Goal: Task Accomplishment & Management: Use online tool/utility

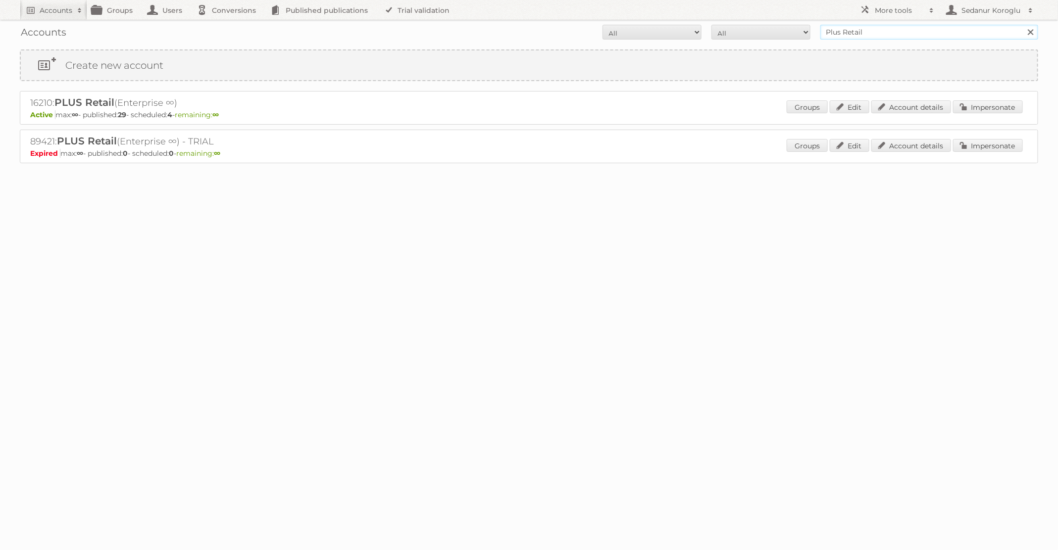
drag, startPoint x: 869, startPoint y: 33, endPoint x: 794, endPoint y: 29, distance: 75.4
click at [793, 31] on form "All Active Expired Pending All Paid Trials Self service Plus Retail Search" at bounding box center [529, 32] width 1018 height 15
type input "Action"
click at [1022, 25] on input "Search" at bounding box center [1029, 32] width 15 height 15
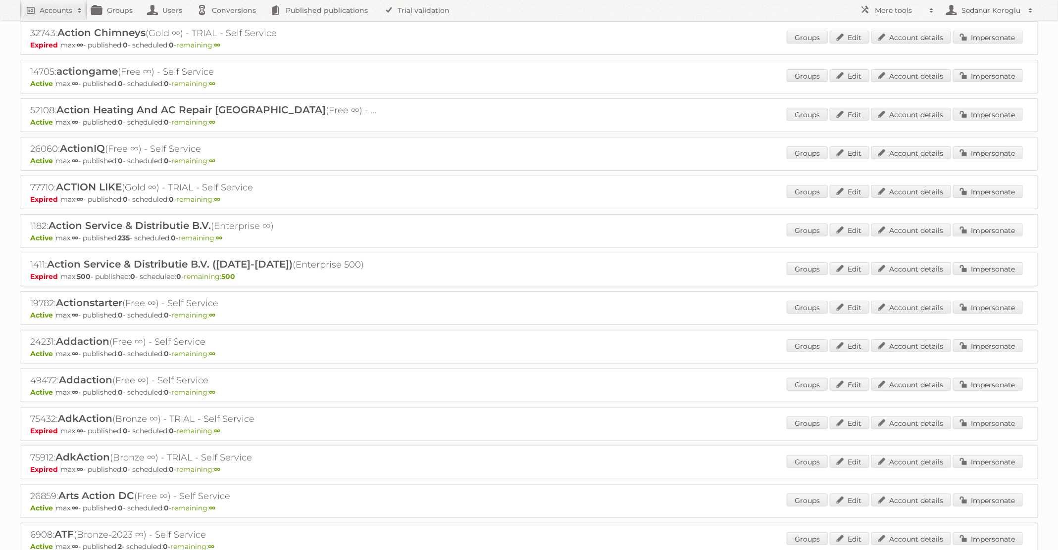
scroll to position [151, 0]
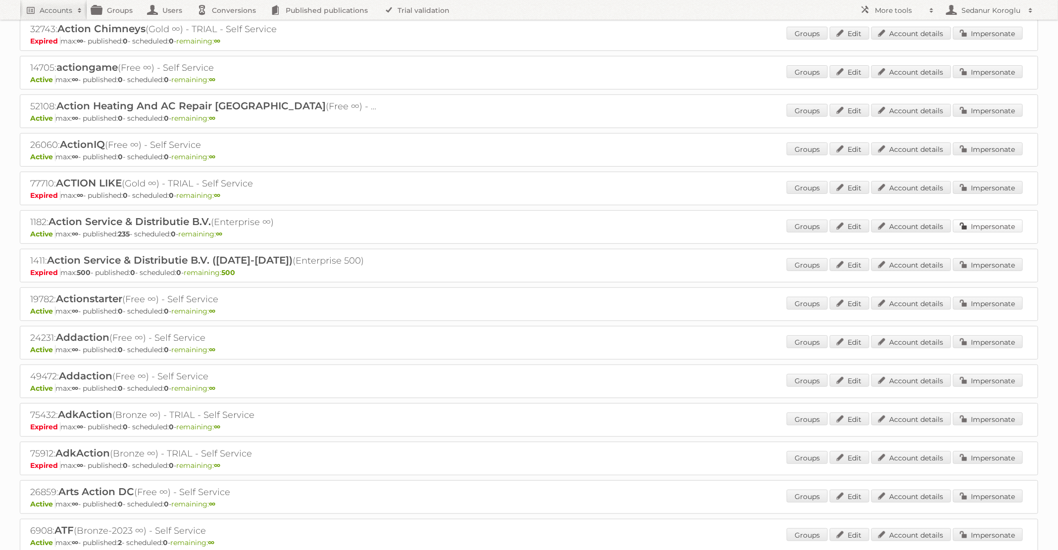
click at [973, 220] on link "Impersonate" at bounding box center [988, 226] width 70 height 13
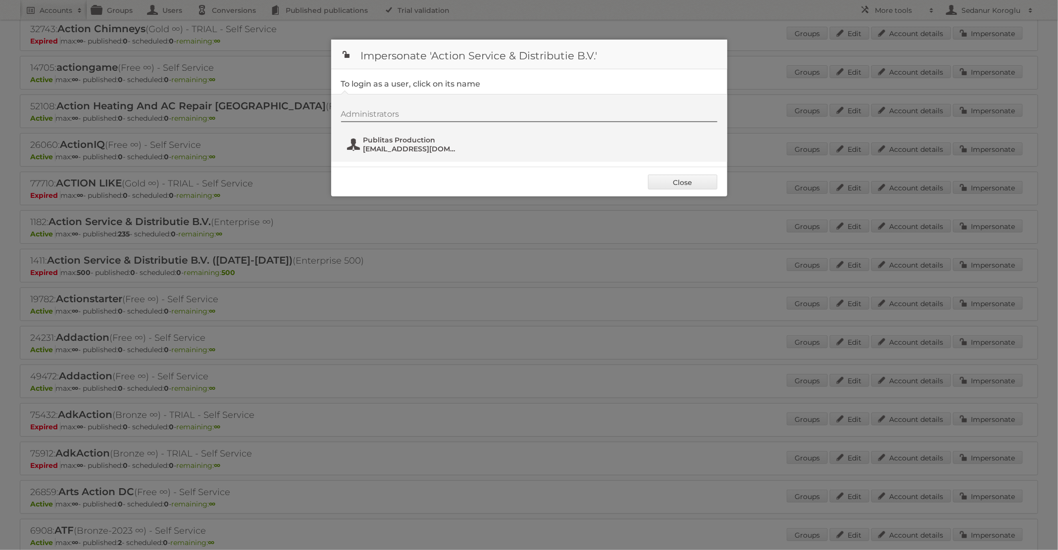
click at [422, 153] on button "Publitas Production [EMAIL_ADDRESS][DOMAIN_NAME]" at bounding box center [404, 145] width 116 height 20
